Goal: Task Accomplishment & Management: Manage account settings

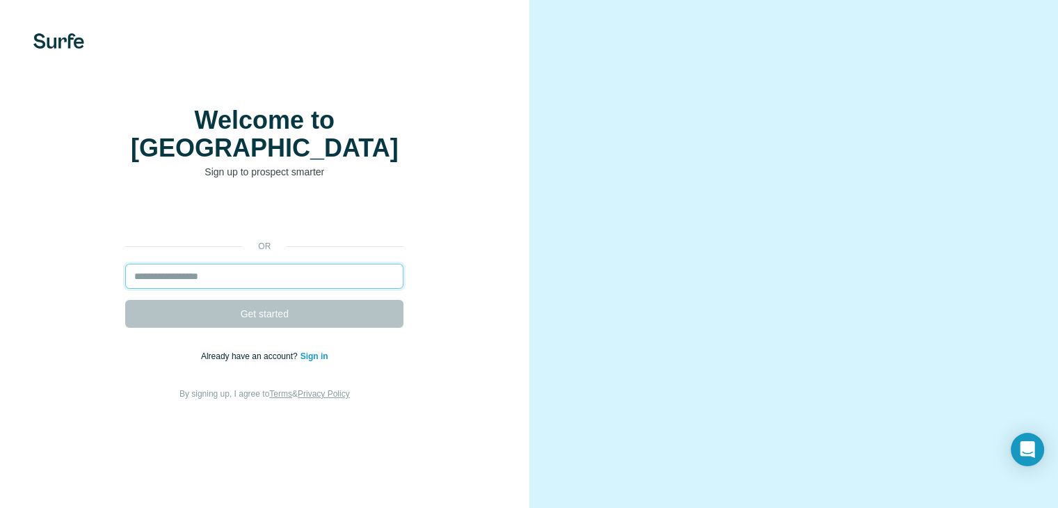
click at [249, 289] on input "email" at bounding box center [264, 276] width 278 height 25
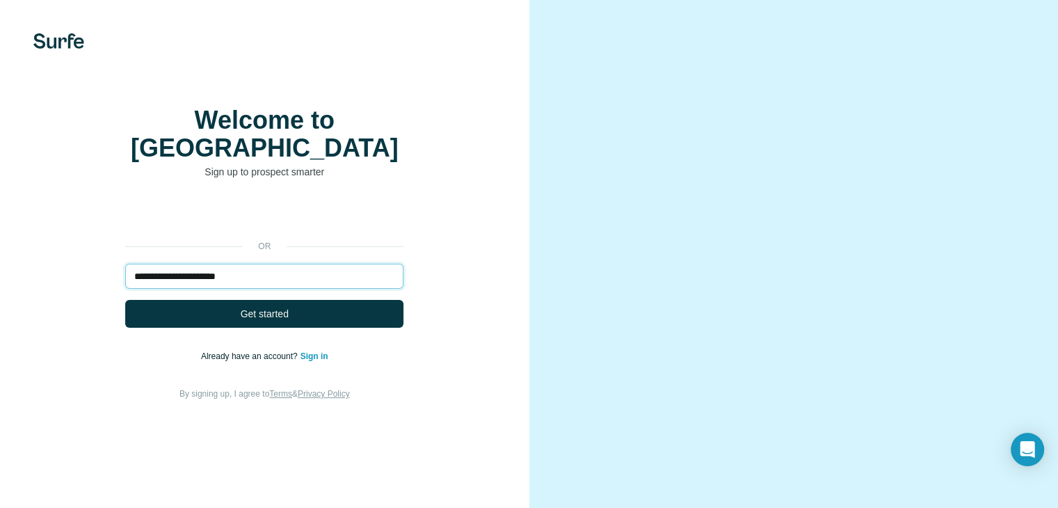
type input "**********"
click at [125, 300] on button "Get started" at bounding box center [264, 314] width 278 height 28
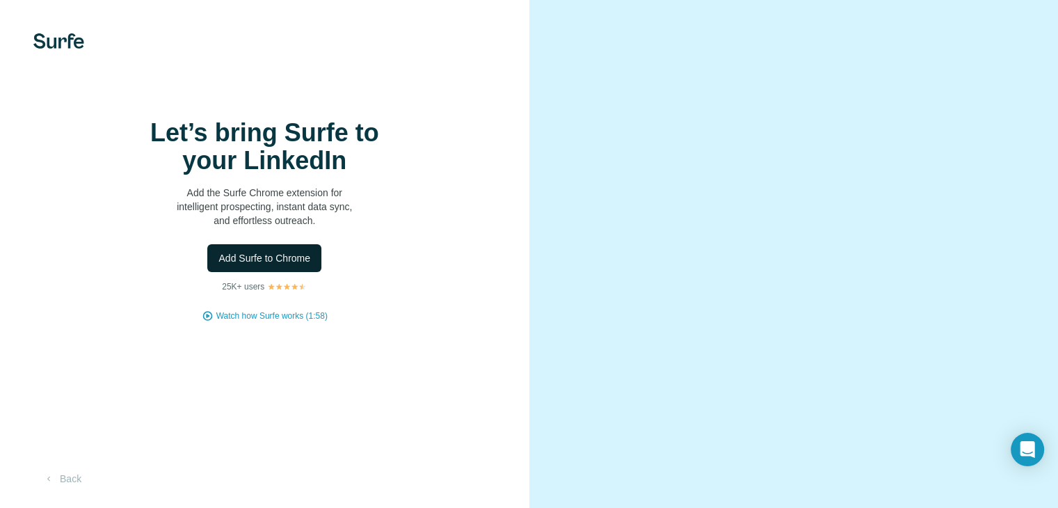
click at [253, 265] on span "Add Surfe to Chrome" at bounding box center [264, 258] width 92 height 14
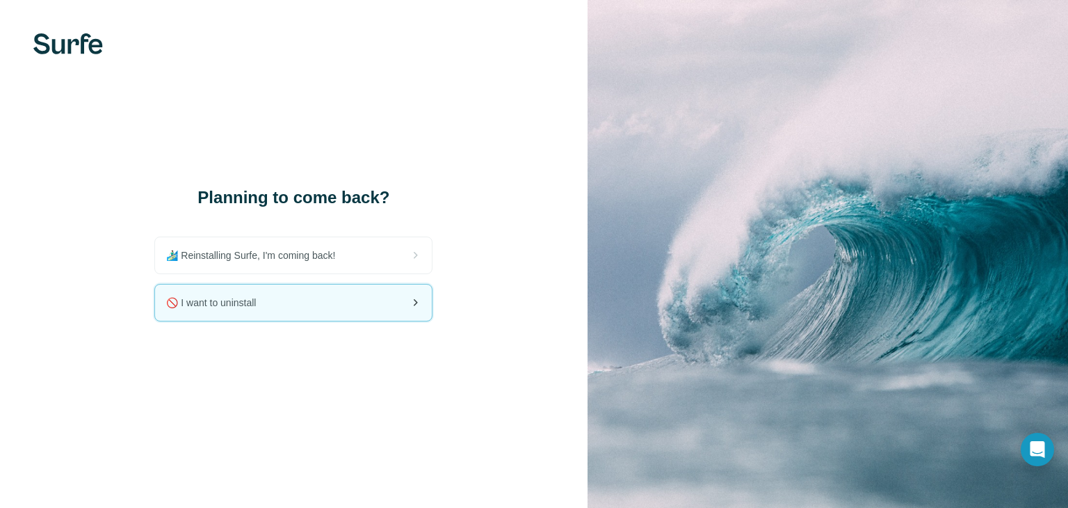
click at [381, 309] on div "🚫 I want to uninstall" at bounding box center [293, 302] width 277 height 36
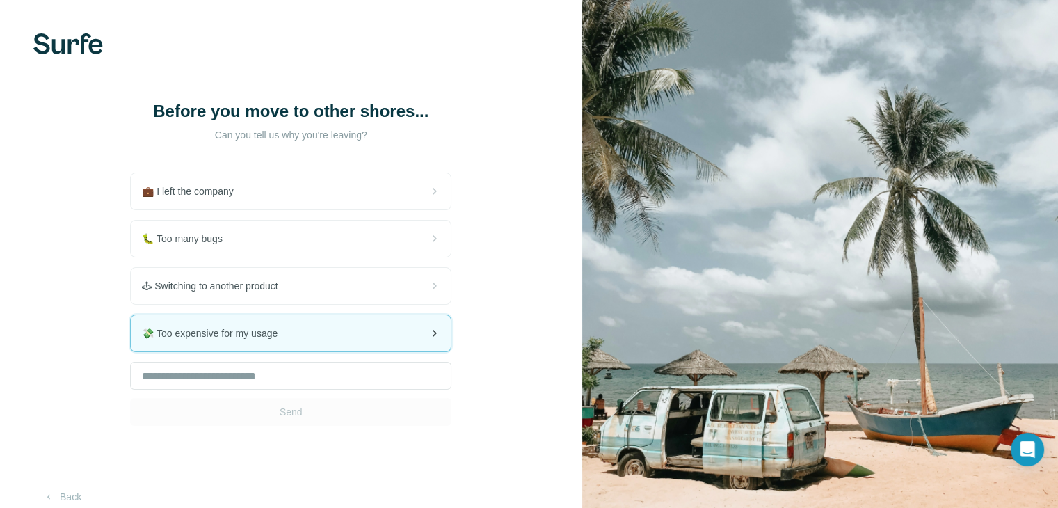
click at [289, 351] on div "💸 Too expensive for my usage" at bounding box center [291, 333] width 320 height 36
